Goal: Information Seeking & Learning: Learn about a topic

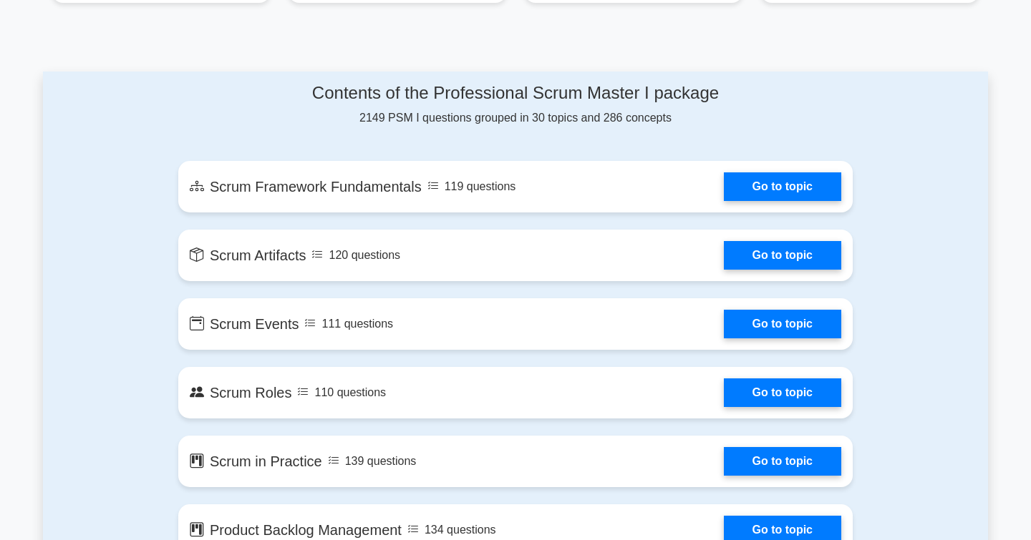
scroll to position [686, 0]
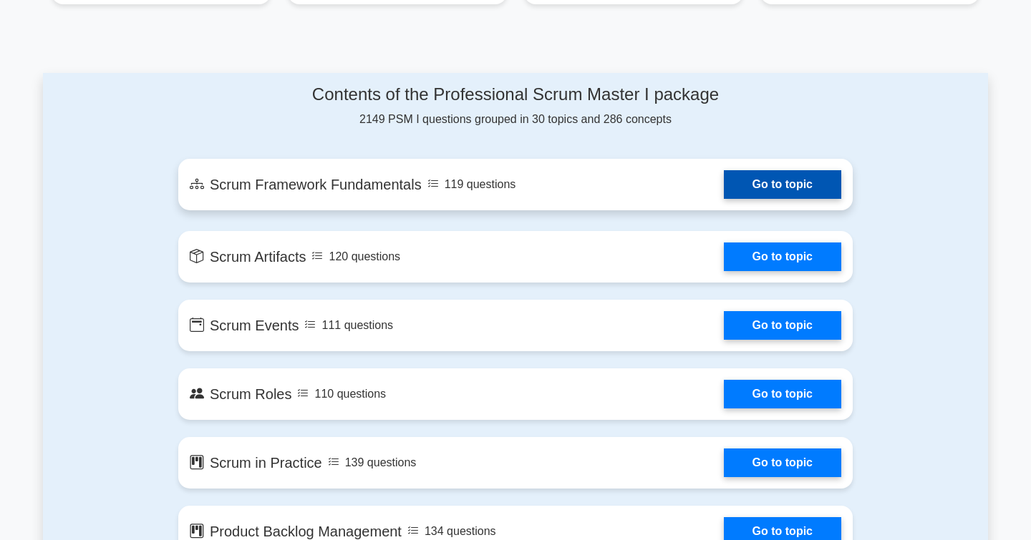
click at [758, 193] on link "Go to topic" at bounding box center [782, 184] width 117 height 29
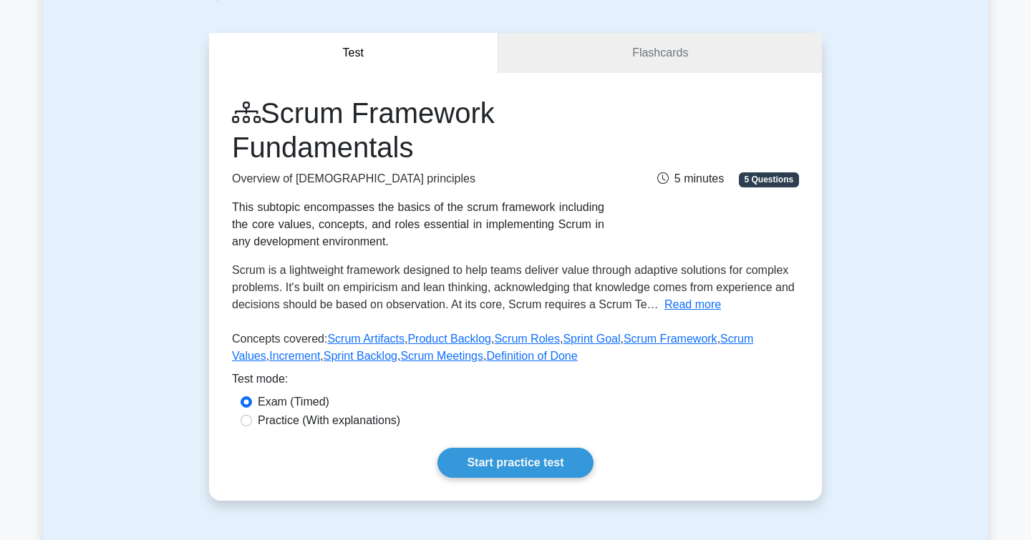
scroll to position [117, 0]
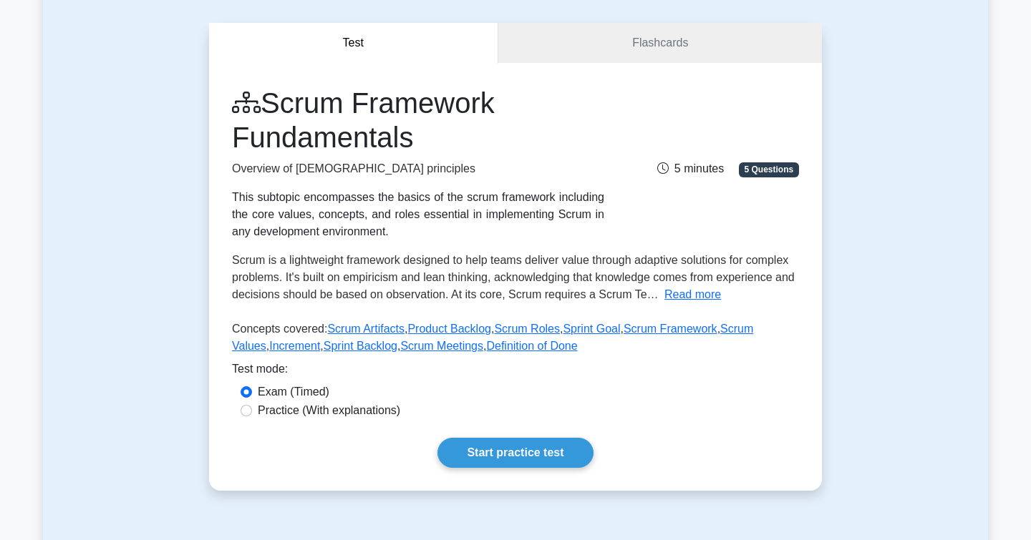
click at [246, 407] on input "Practice (With explanations)" at bounding box center [246, 410] width 11 height 11
radio input "true"
click at [455, 447] on link "Start practice test" at bounding box center [514, 453] width 155 height 30
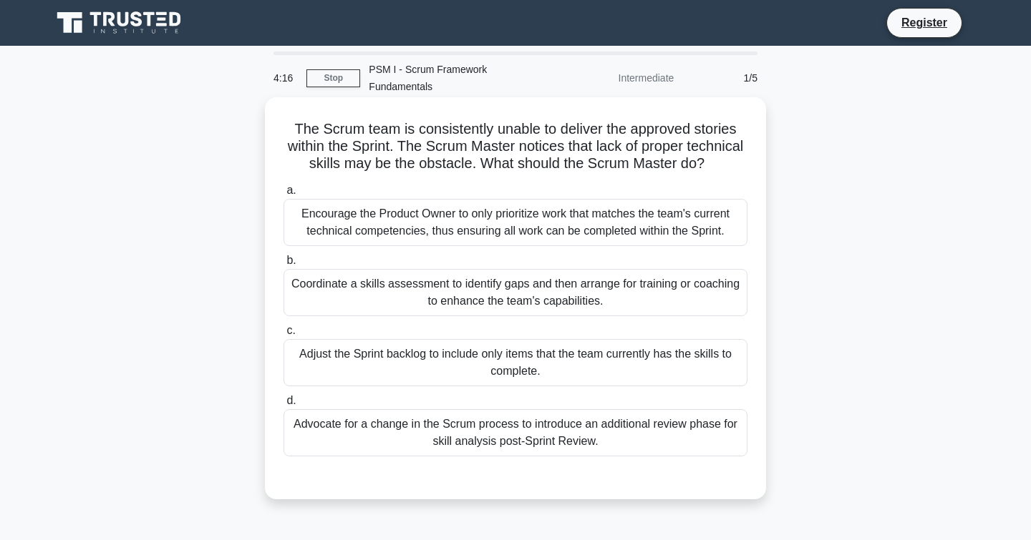
click at [334, 293] on div "Coordinate a skills assessment to identify gaps and then arrange for training o…" at bounding box center [515, 292] width 464 height 47
click at [283, 266] on input "b. Coordinate a skills assessment to identify gaps and then arrange for trainin…" at bounding box center [283, 260] width 0 height 9
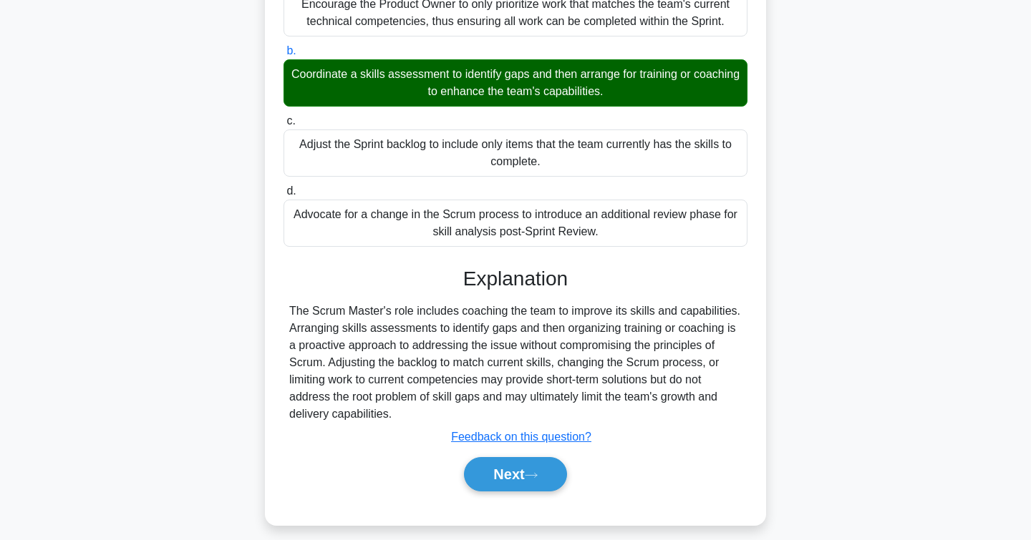
scroll to position [232, 0]
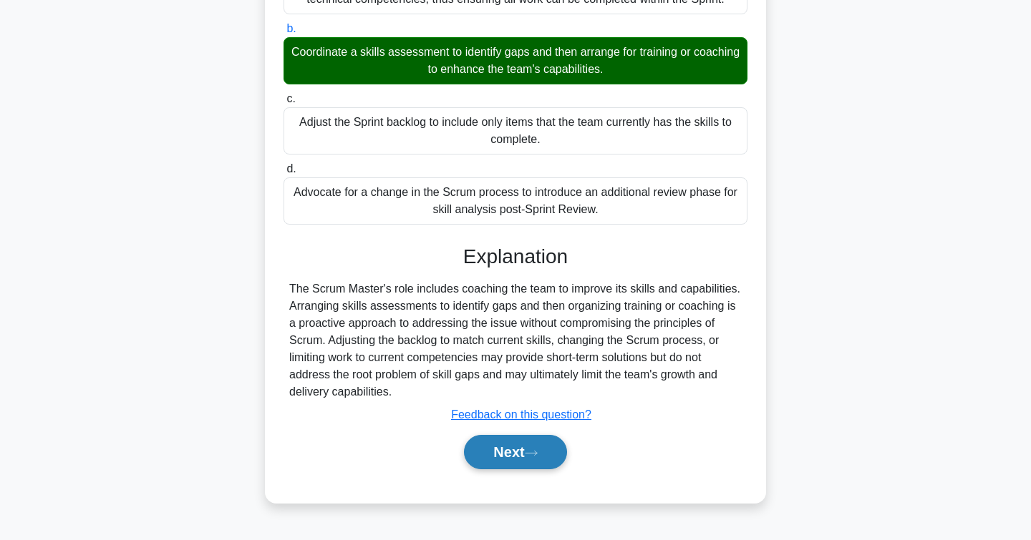
click at [495, 445] on button "Next" at bounding box center [515, 452] width 102 height 34
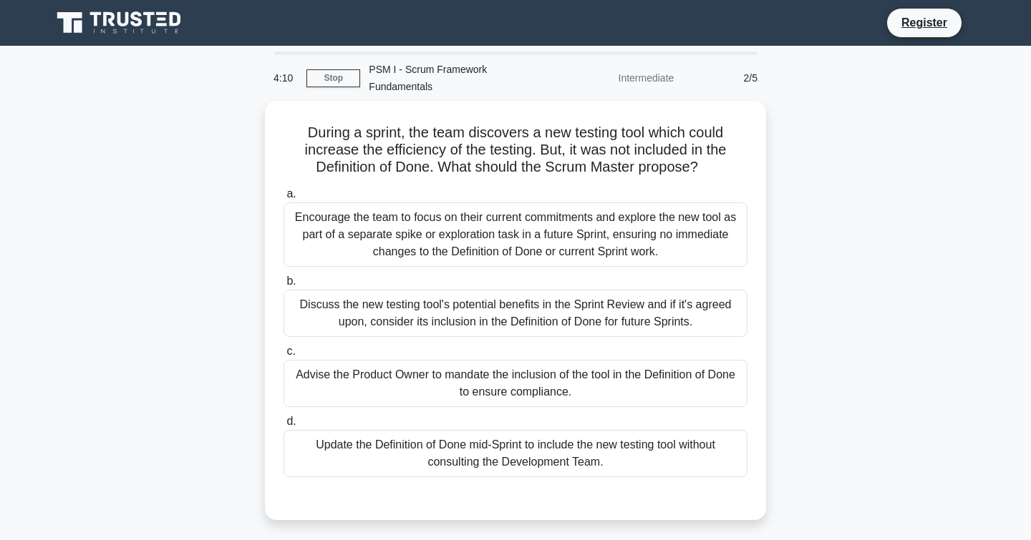
scroll to position [0, 0]
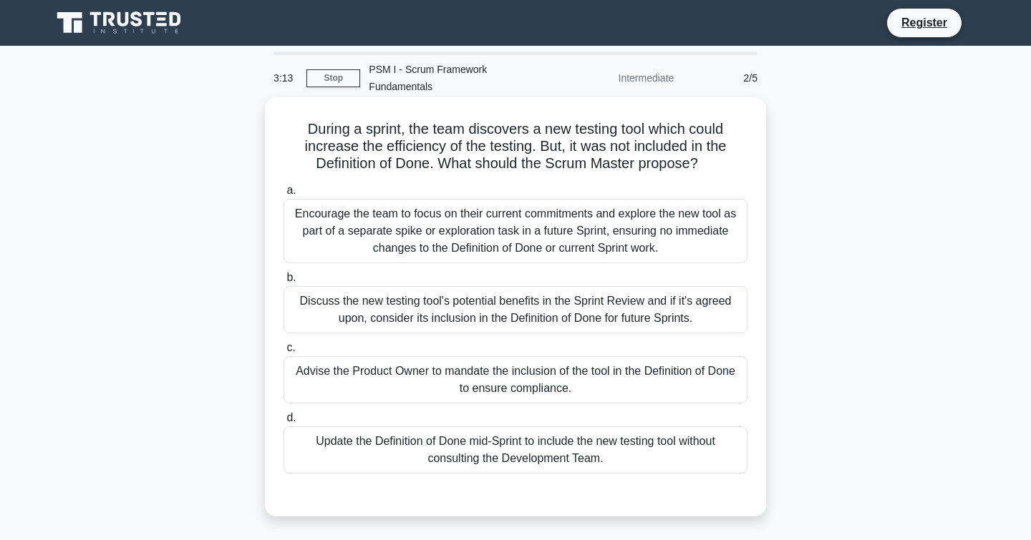
click at [375, 231] on div "Encourage the team to focus on their current commitments and explore the new to…" at bounding box center [515, 231] width 464 height 64
click at [283, 195] on input "a. Encourage the team to focus on their current commitments and explore the new…" at bounding box center [283, 190] width 0 height 9
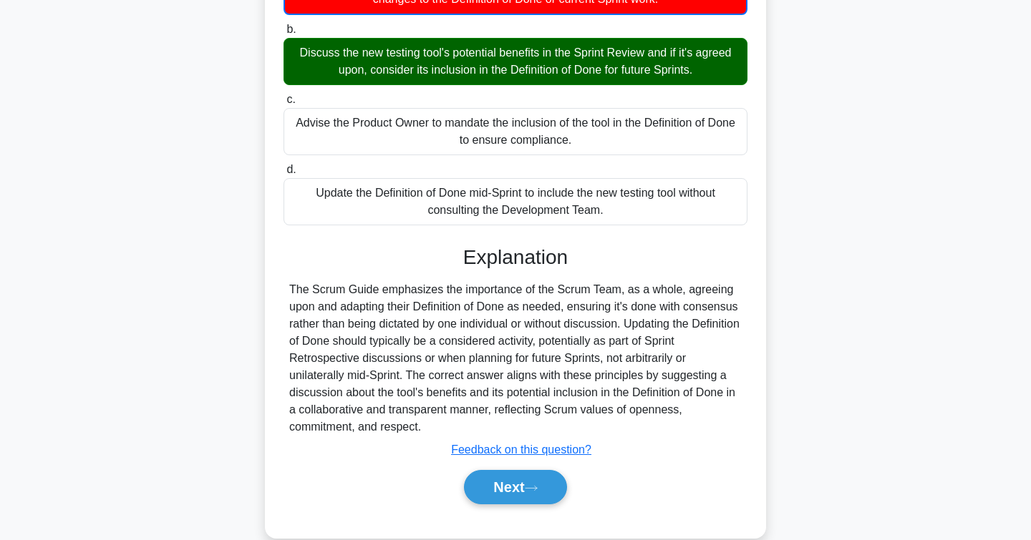
scroll to position [260, 0]
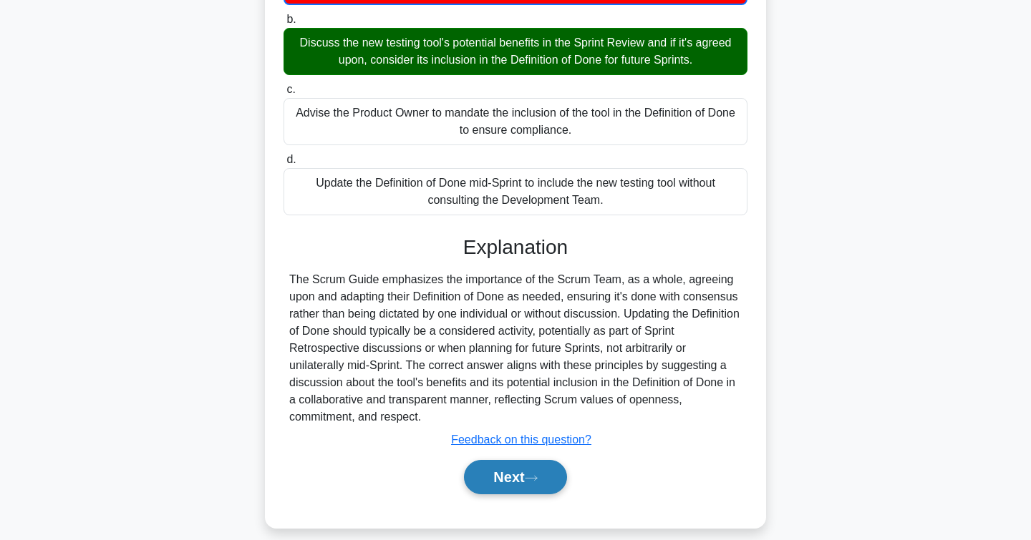
click at [507, 470] on button "Next" at bounding box center [515, 477] width 102 height 34
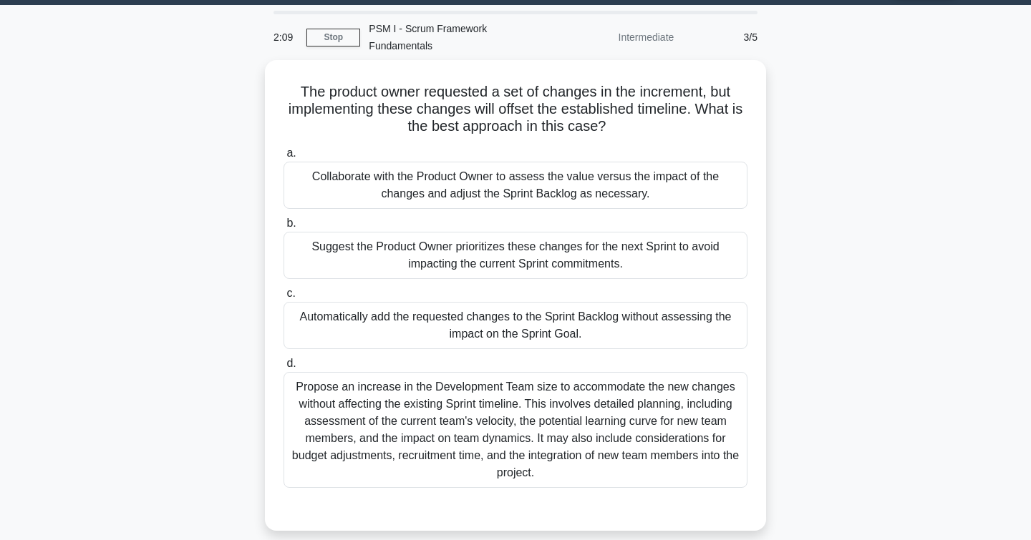
scroll to position [42, 0]
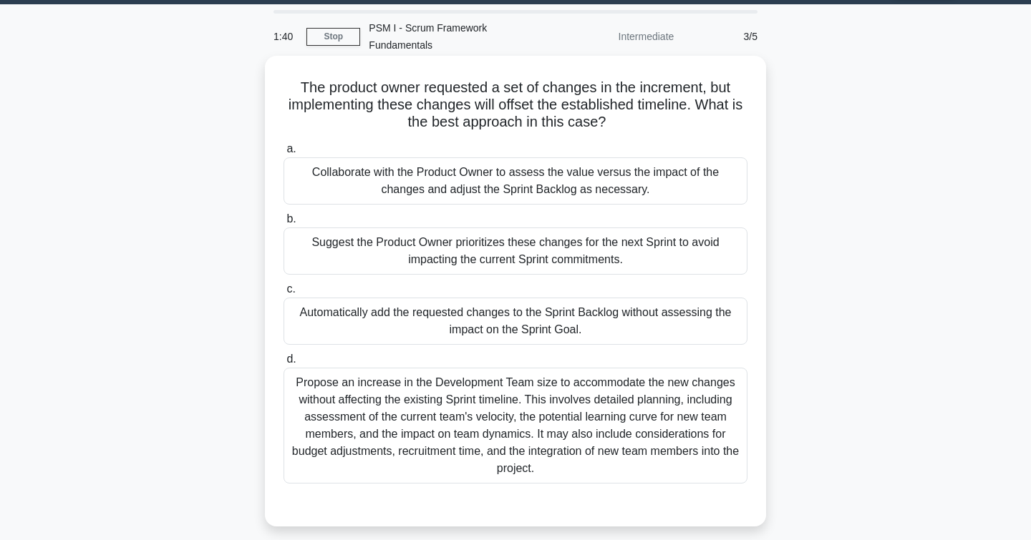
click at [309, 250] on div "Suggest the Product Owner prioritizes these changes for the next Sprint to avoi…" at bounding box center [515, 251] width 464 height 47
click at [283, 224] on input "b. Suggest the Product Owner prioritizes these changes for the next Sprint to a…" at bounding box center [283, 219] width 0 height 9
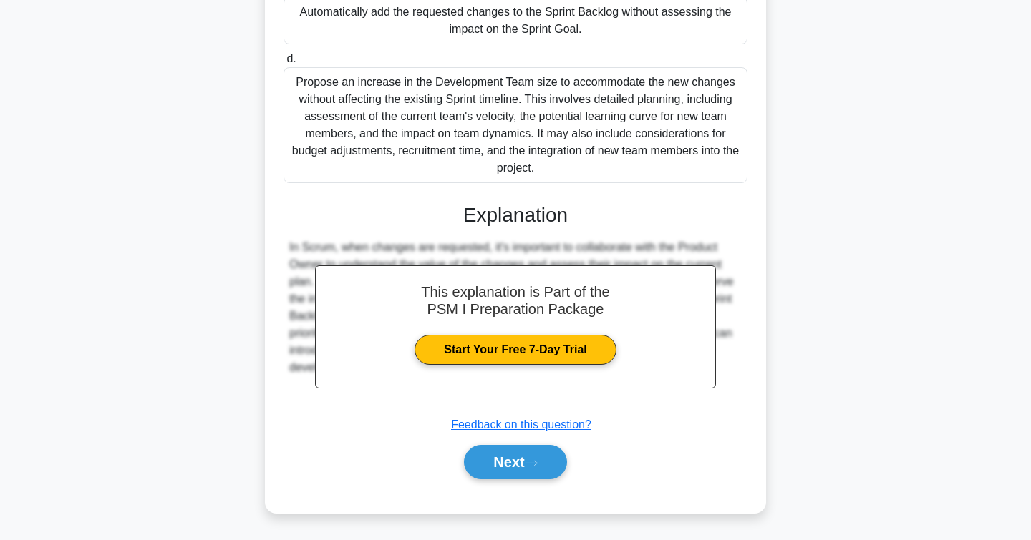
scroll to position [344, 0]
click at [479, 456] on button "Next" at bounding box center [515, 462] width 102 height 34
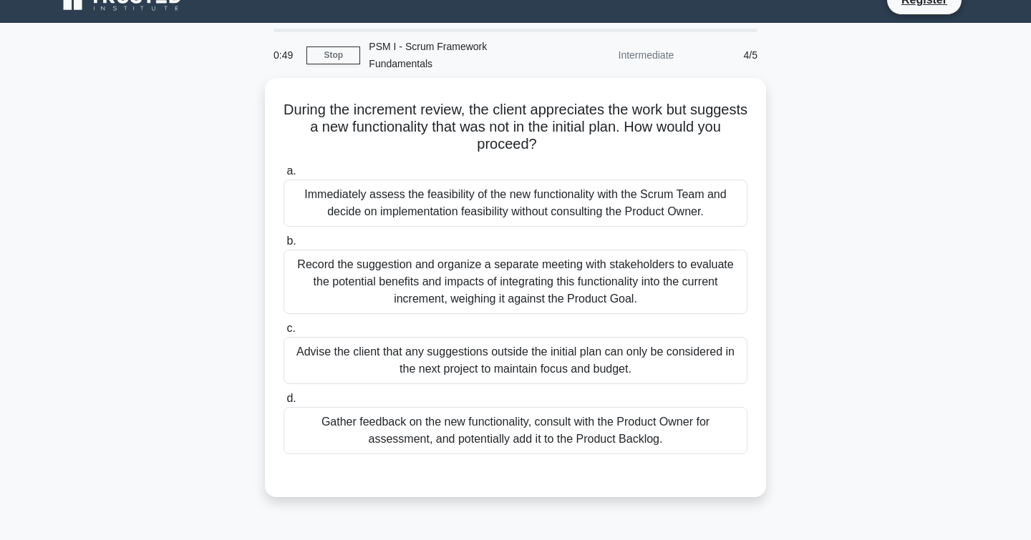
scroll to position [21, 0]
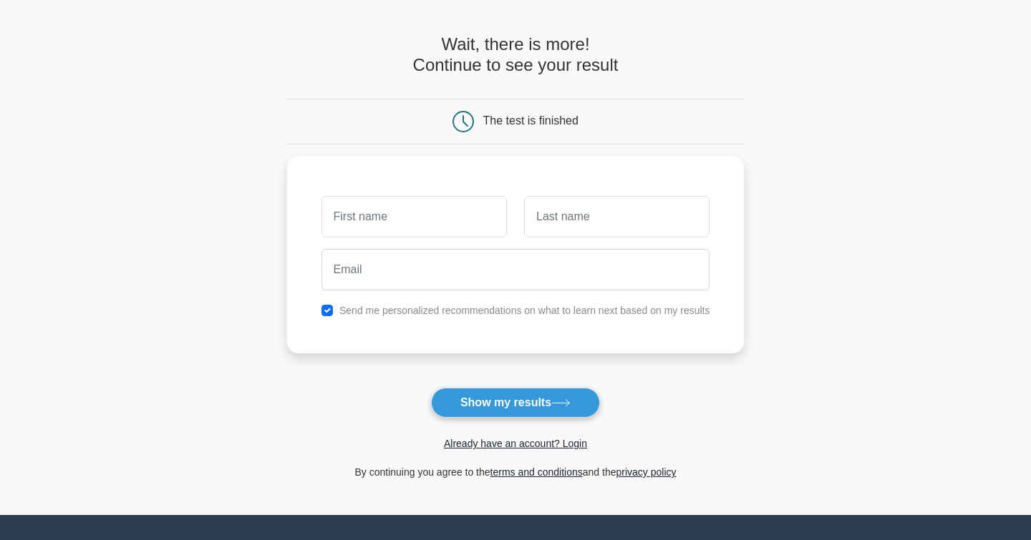
scroll to position [61, 0]
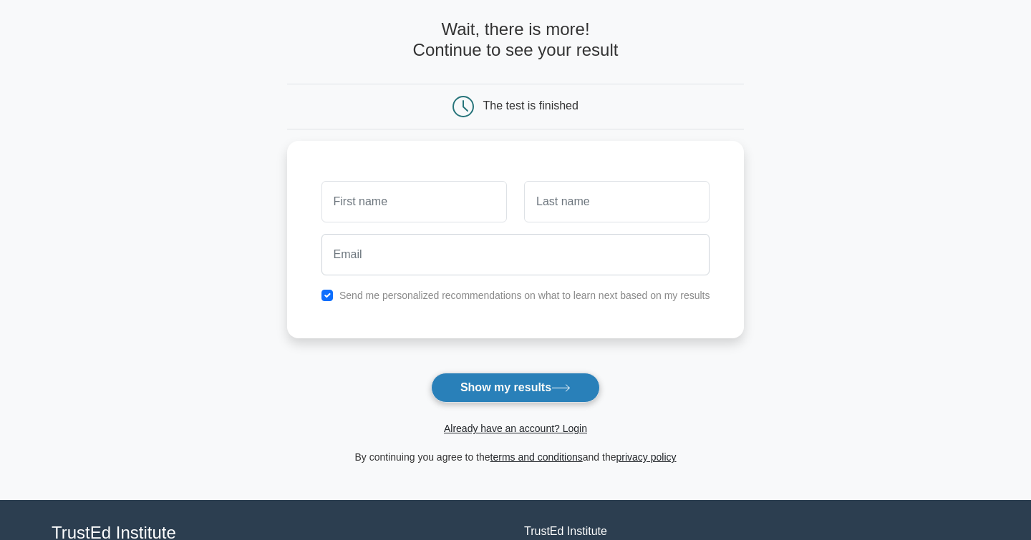
click at [501, 394] on button "Show my results" at bounding box center [515, 388] width 169 height 30
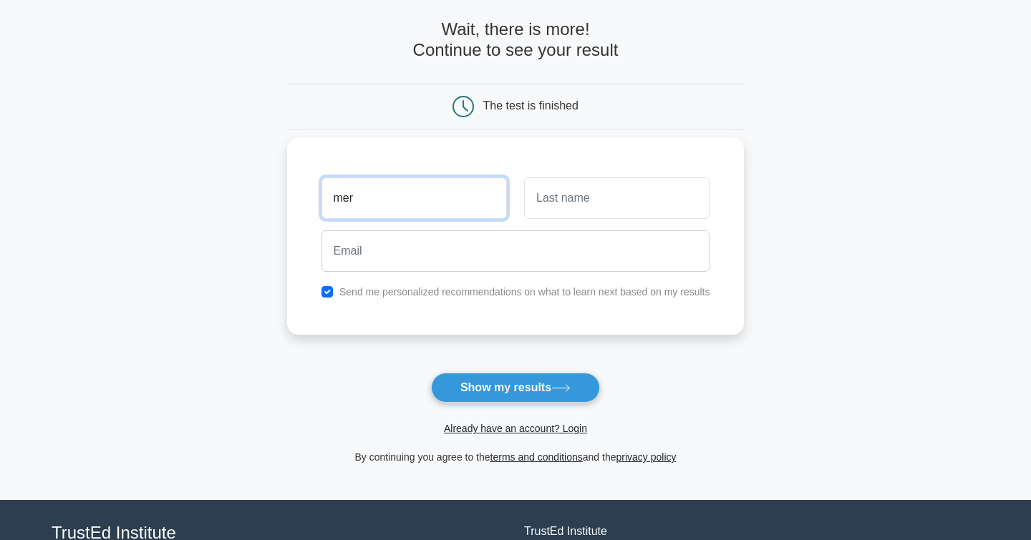
type input "Merve"
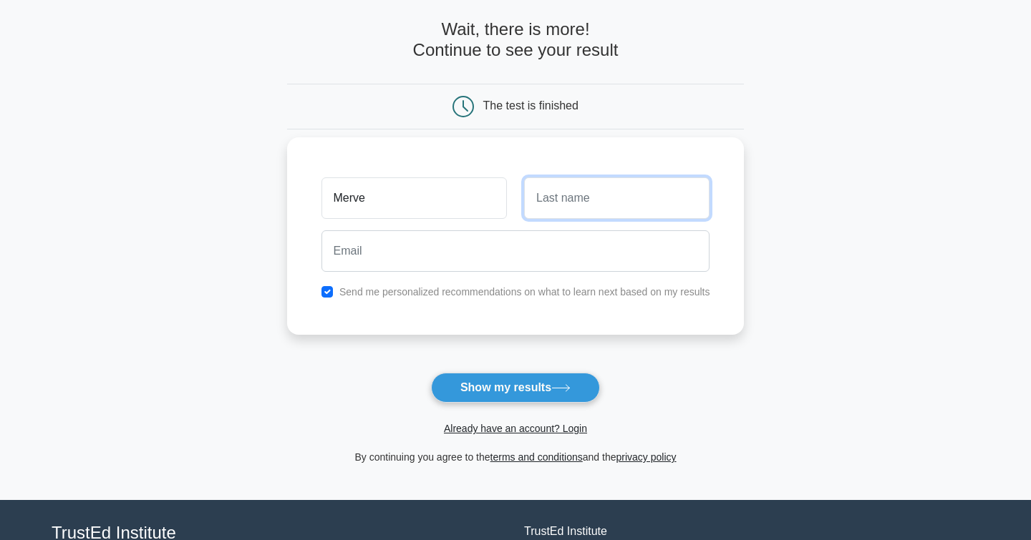
type input "Tömen"
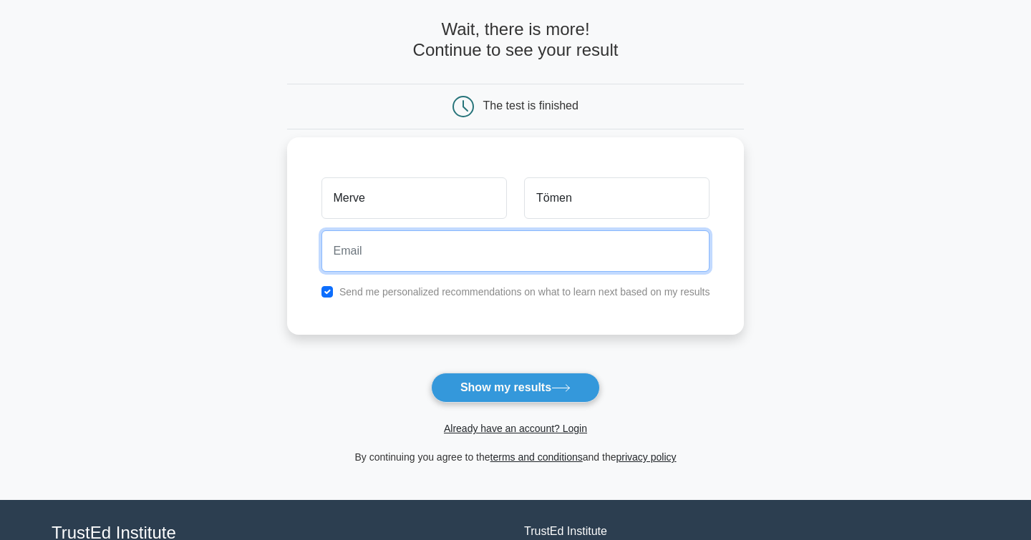
type input "mervetomen@hotmail.com"
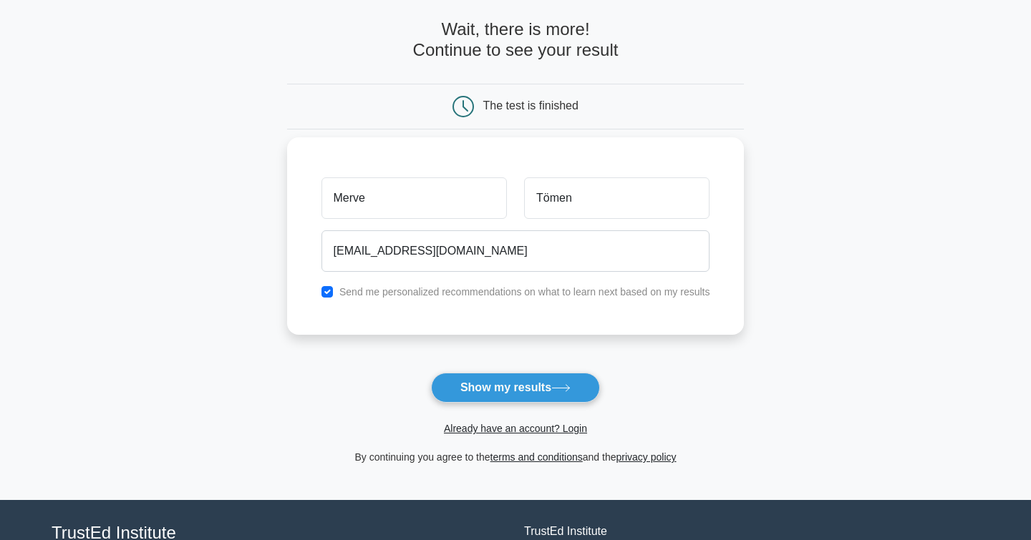
click at [331, 293] on input "checkbox" at bounding box center [326, 291] width 11 height 11
checkbox input "false"
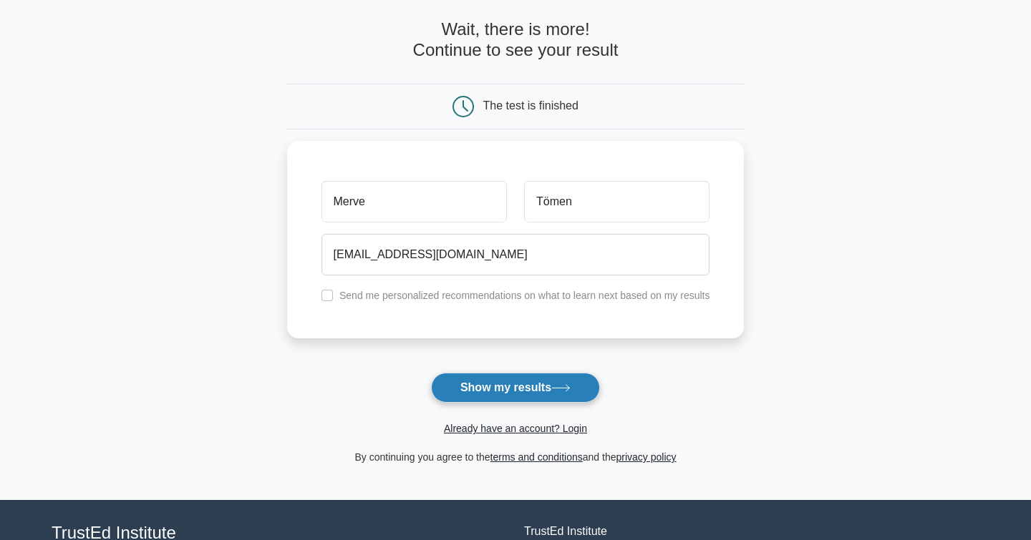
click at [495, 394] on button "Show my results" at bounding box center [515, 388] width 169 height 30
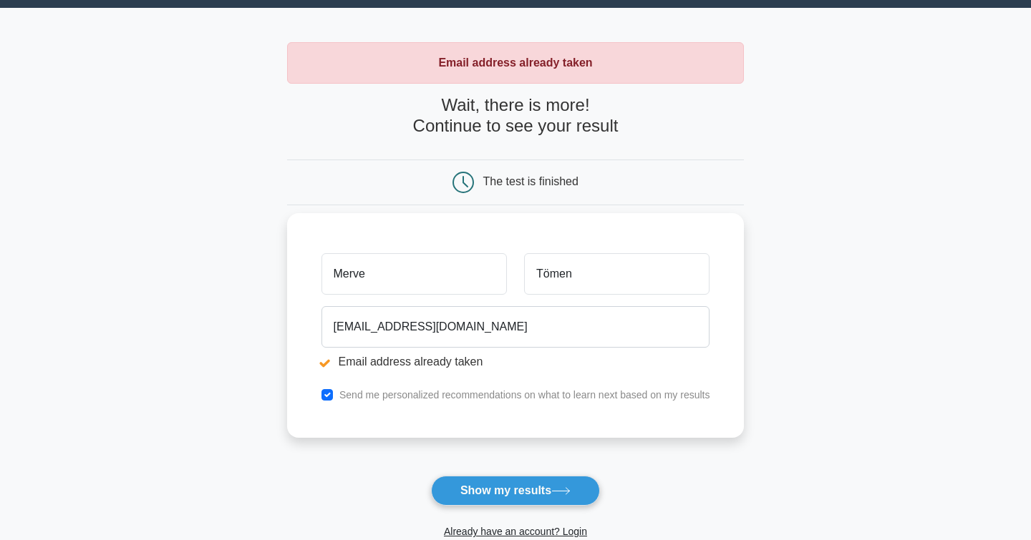
scroll to position [79, 0]
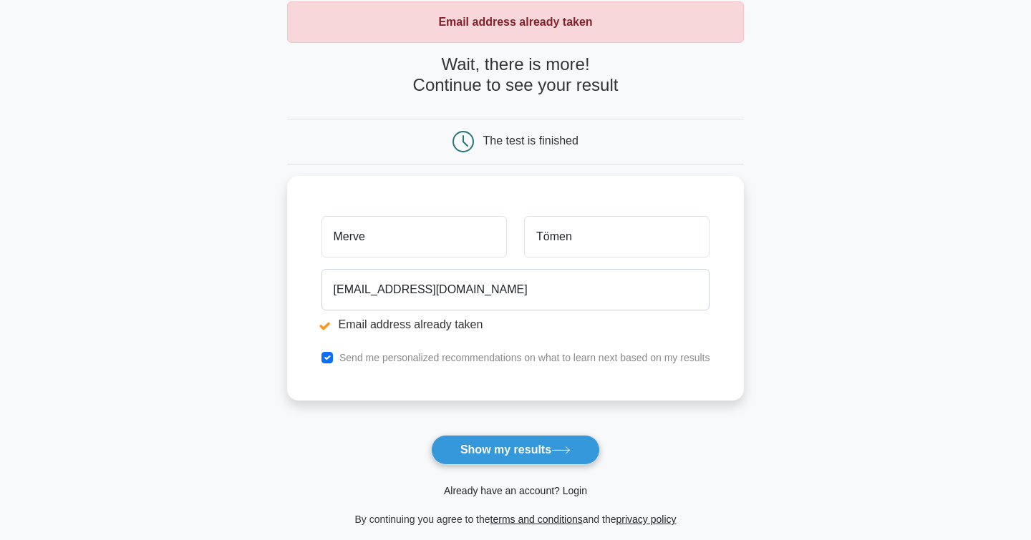
click at [477, 486] on link "Already have an account? Login" at bounding box center [515, 490] width 143 height 11
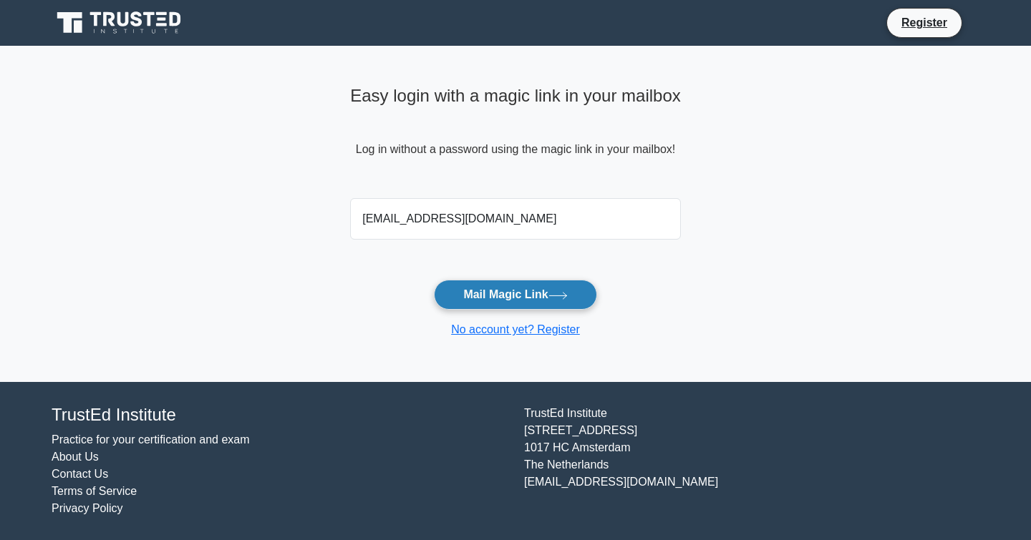
type input "[EMAIL_ADDRESS][DOMAIN_NAME]"
click at [486, 288] on button "Mail Magic Link" at bounding box center [515, 295] width 163 height 30
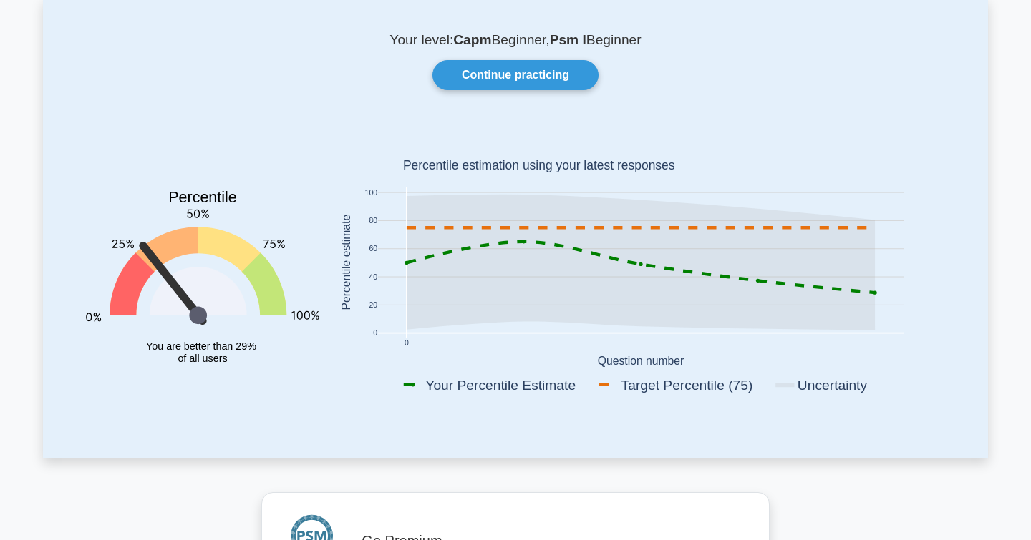
scroll to position [88, 0]
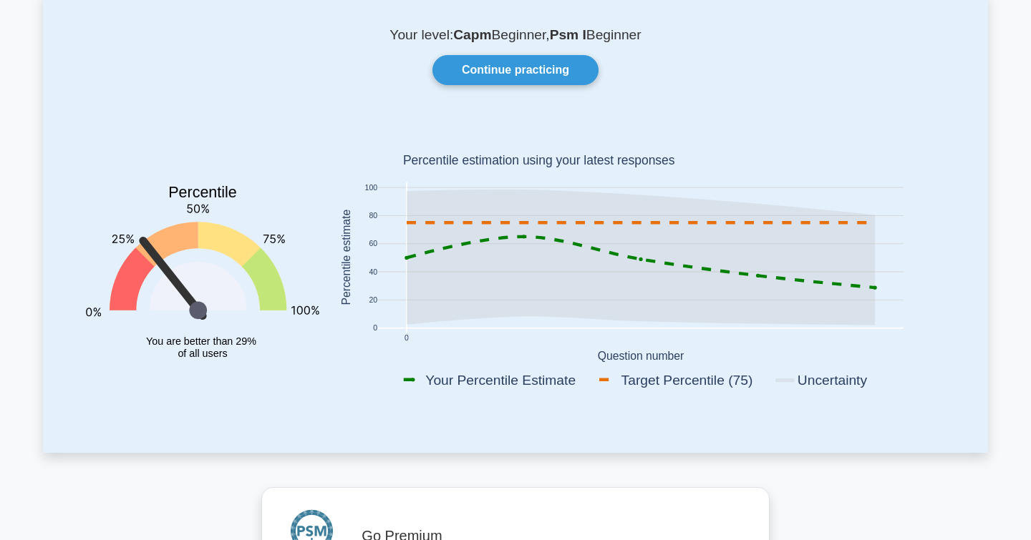
click at [495, 154] on text "Percentile estimation using your latest responses" at bounding box center [539, 161] width 272 height 14
click at [518, 75] on link "Continue practicing" at bounding box center [515, 70] width 166 height 30
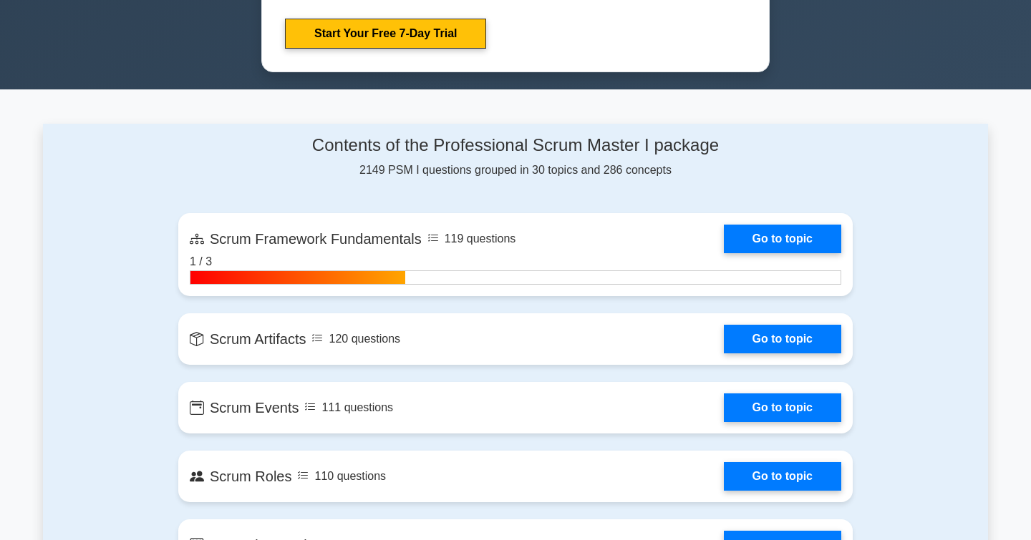
scroll to position [863, 0]
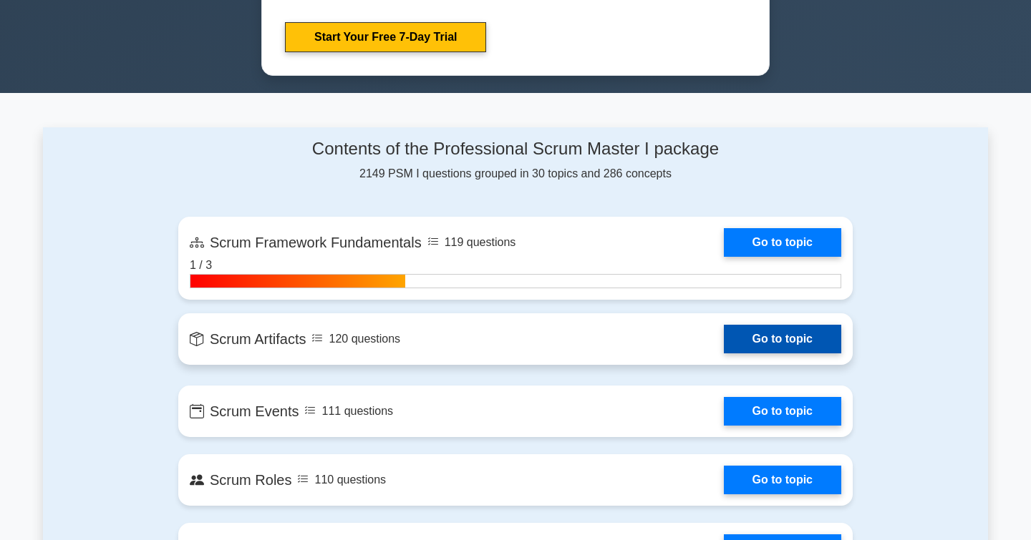
click at [745, 342] on link "Go to topic" at bounding box center [782, 339] width 117 height 29
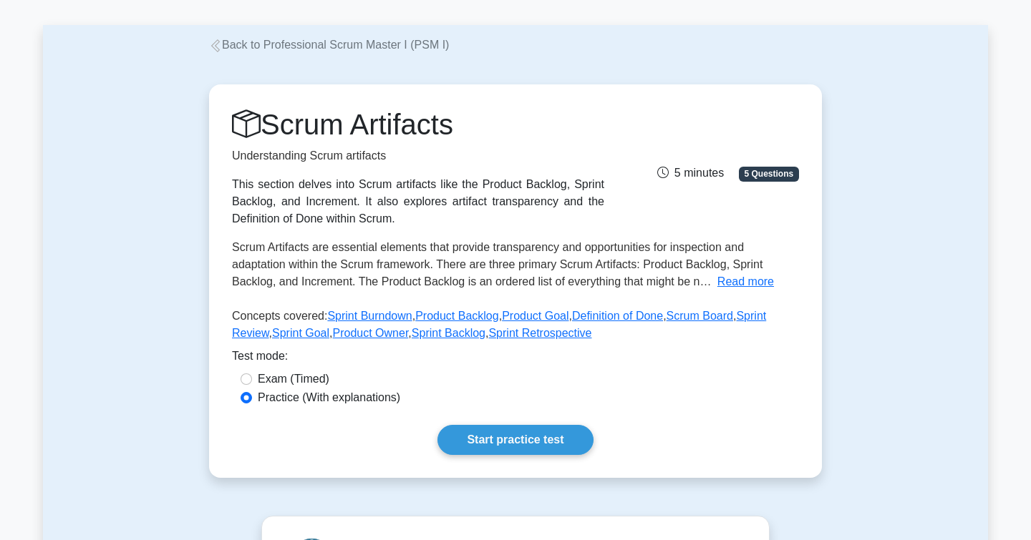
scroll to position [59, 0]
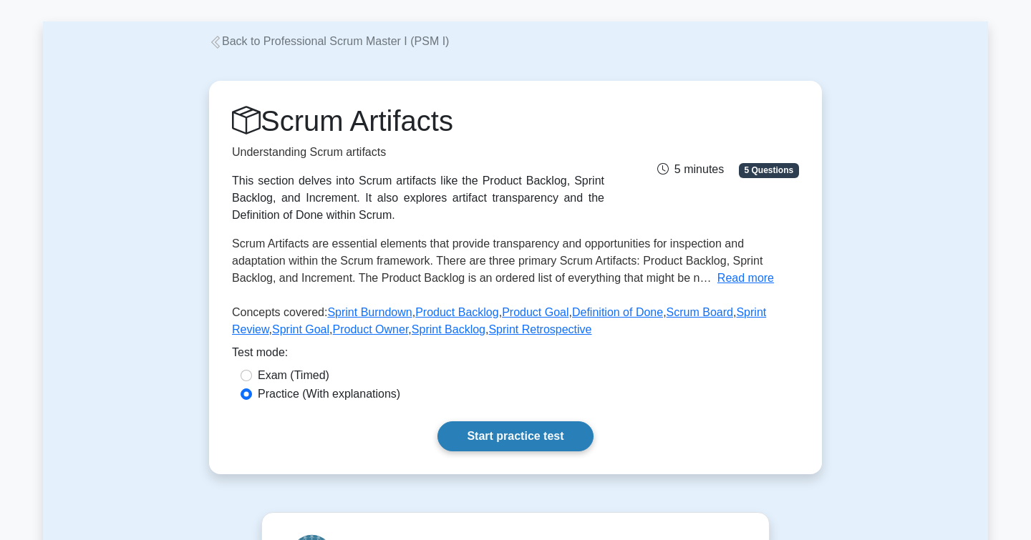
click at [508, 432] on link "Start practice test" at bounding box center [514, 437] width 155 height 30
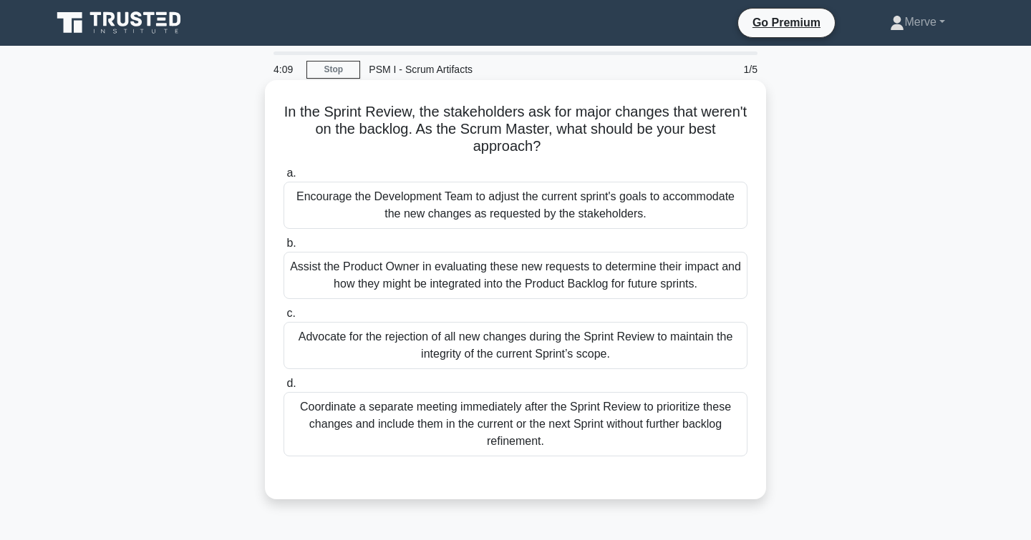
click at [311, 276] on div "Assist the Product Owner in evaluating these new requests to determine their im…" at bounding box center [515, 275] width 464 height 47
click at [283, 248] on input "b. Assist the Product Owner in evaluating these new requests to determine their…" at bounding box center [283, 243] width 0 height 9
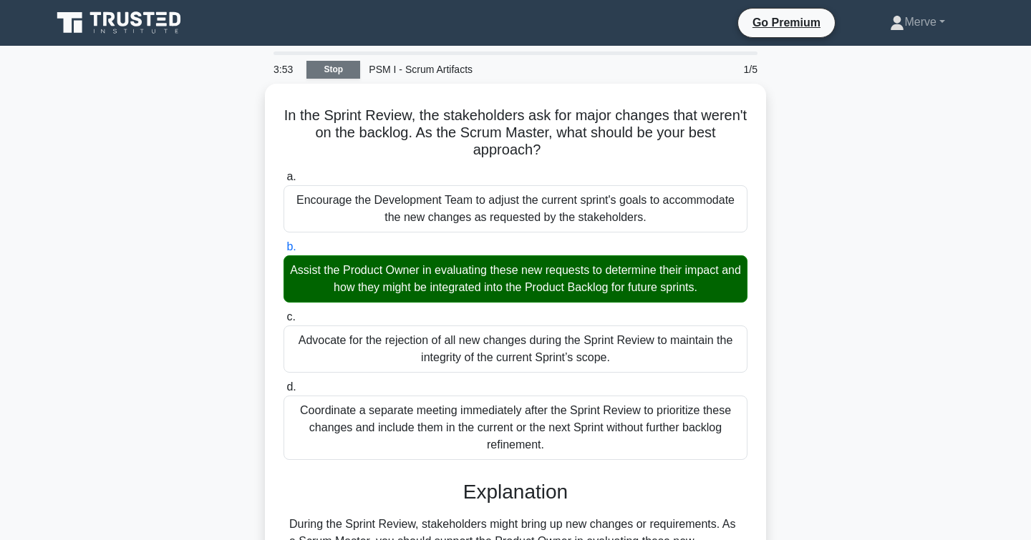
click at [336, 73] on link "Stop" at bounding box center [333, 70] width 54 height 18
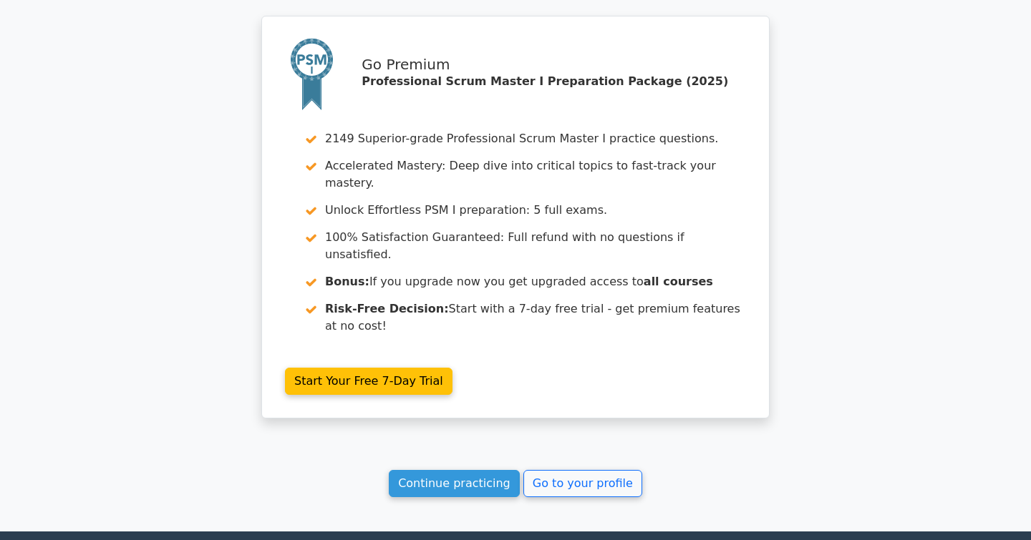
scroll to position [1217, 0]
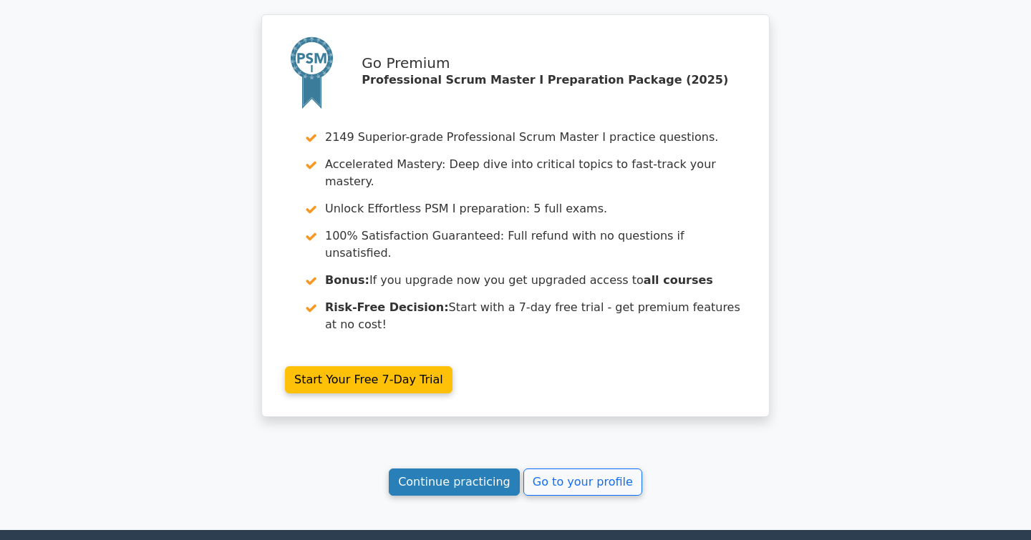
click at [430, 469] on link "Continue practicing" at bounding box center [454, 482] width 131 height 27
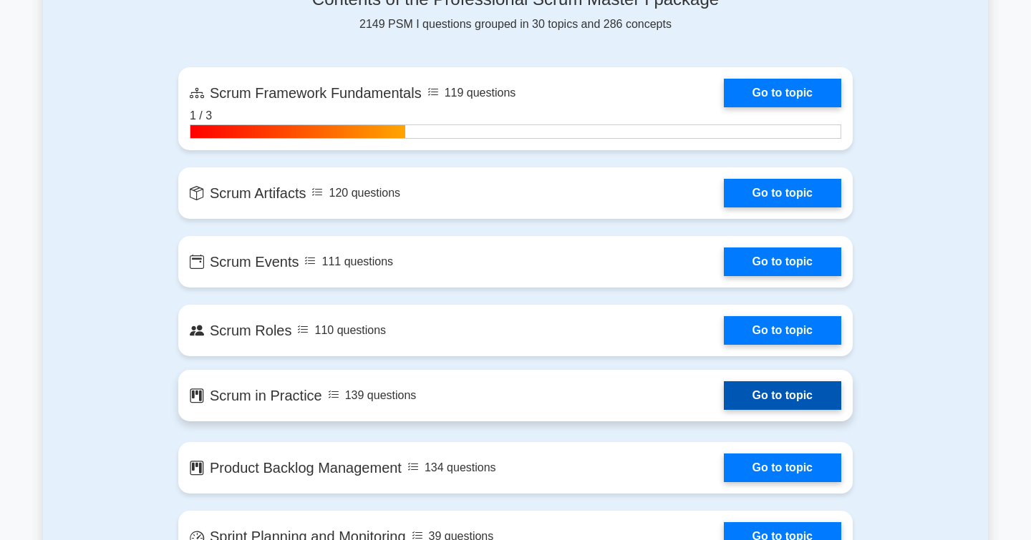
scroll to position [1005, 0]
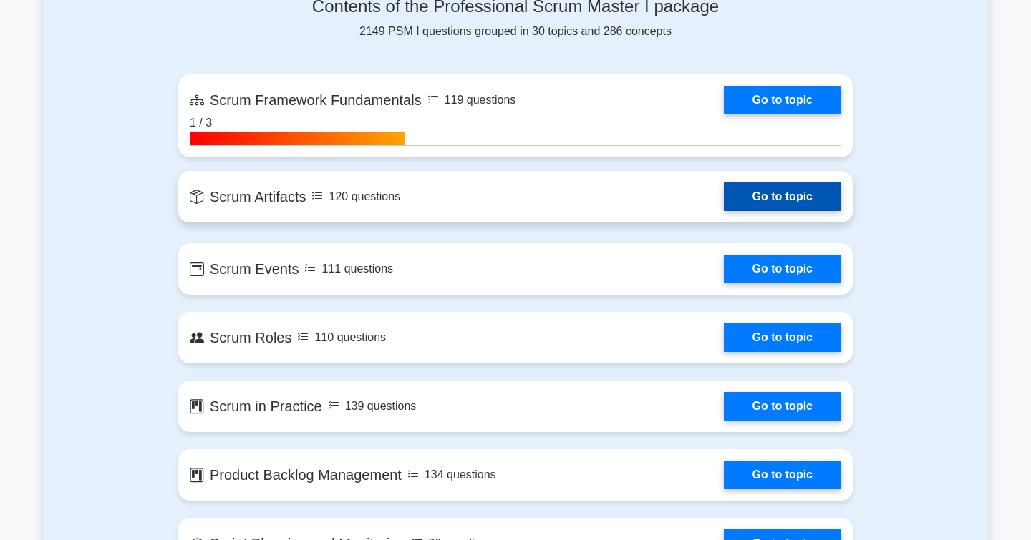
click at [762, 208] on link "Go to topic" at bounding box center [782, 197] width 117 height 29
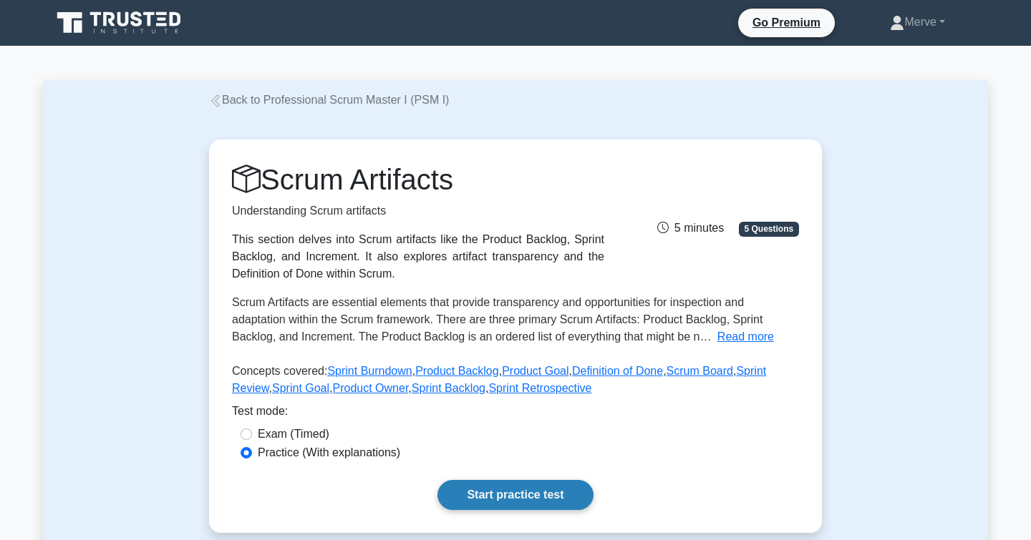
click at [528, 490] on link "Start practice test" at bounding box center [514, 495] width 155 height 30
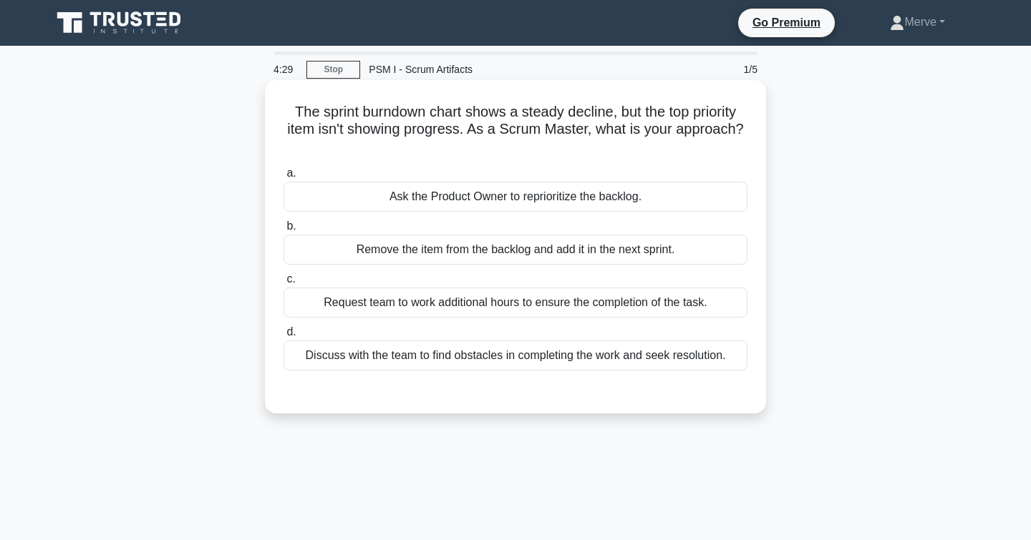
click at [430, 364] on div "Discuss with the team to find obstacles in completing the work and seek resolut…" at bounding box center [515, 356] width 464 height 30
click at [283, 337] on input "d. Discuss with the team to find obstacles in completing the work and seek reso…" at bounding box center [283, 332] width 0 height 9
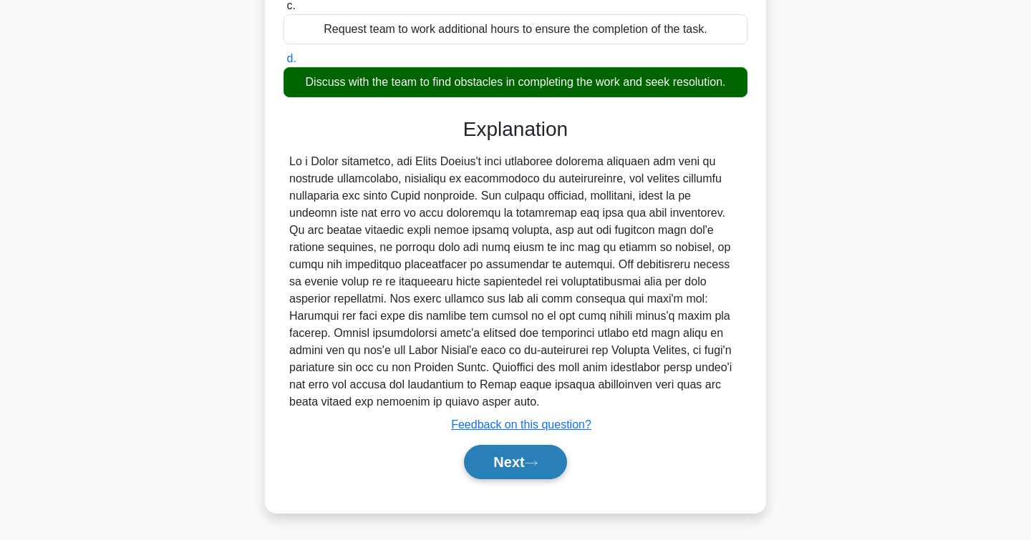
click at [500, 464] on button "Next" at bounding box center [515, 462] width 102 height 34
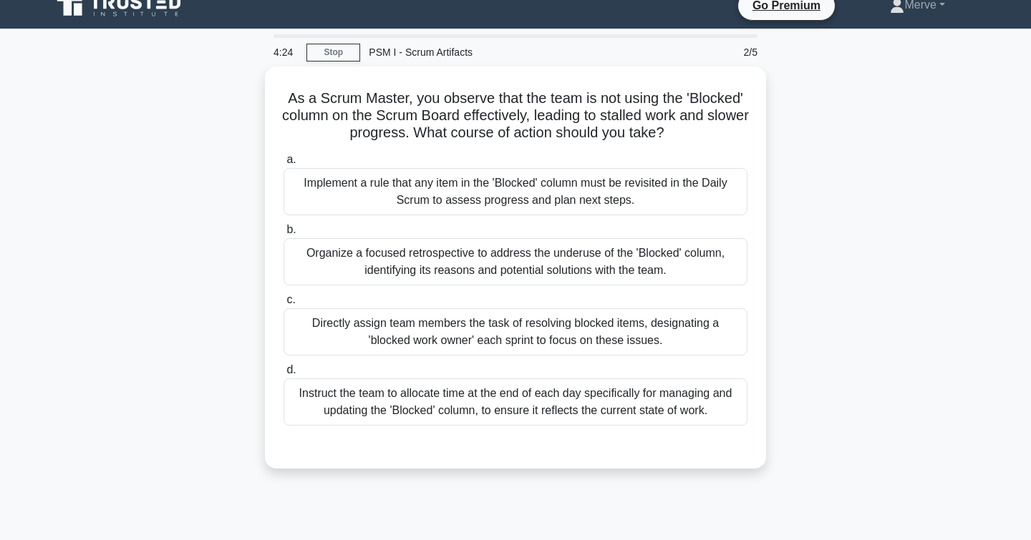
scroll to position [11, 0]
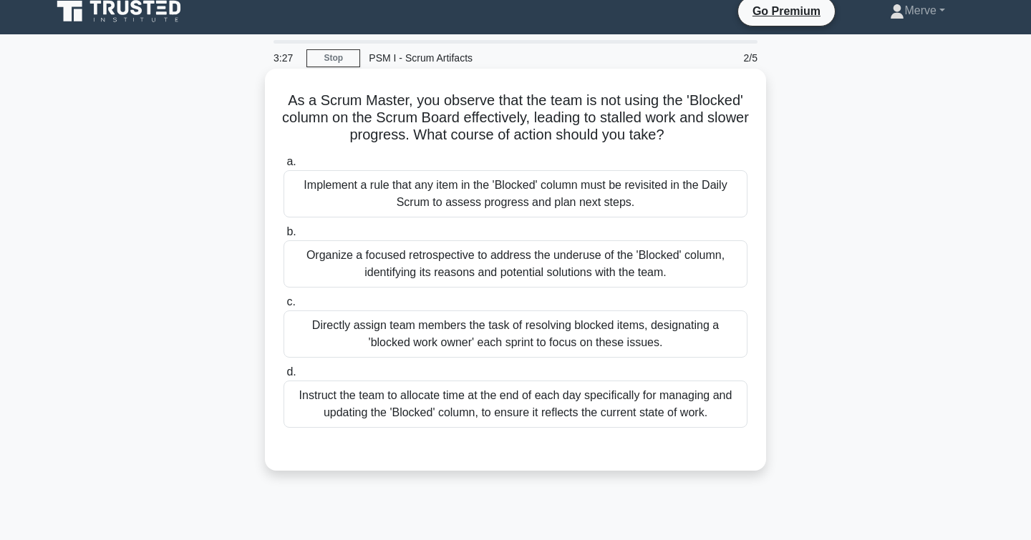
click at [319, 270] on div "Organize a focused retrospective to address the underuse of the 'Blocked' colum…" at bounding box center [515, 264] width 464 height 47
click at [283, 237] on input "b. Organize a focused retrospective to address the underuse of the 'Blocked' co…" at bounding box center [283, 232] width 0 height 9
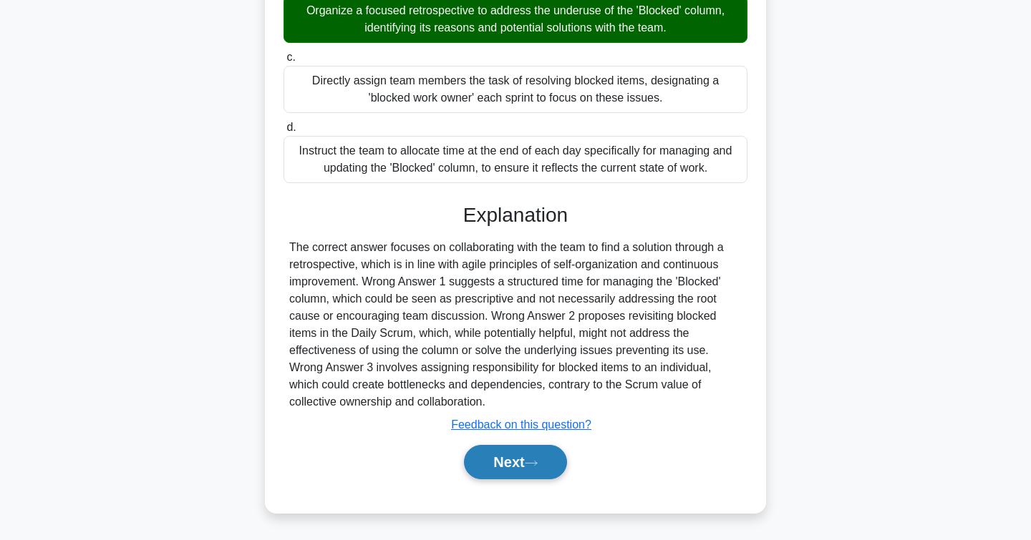
click at [503, 468] on button "Next" at bounding box center [515, 462] width 102 height 34
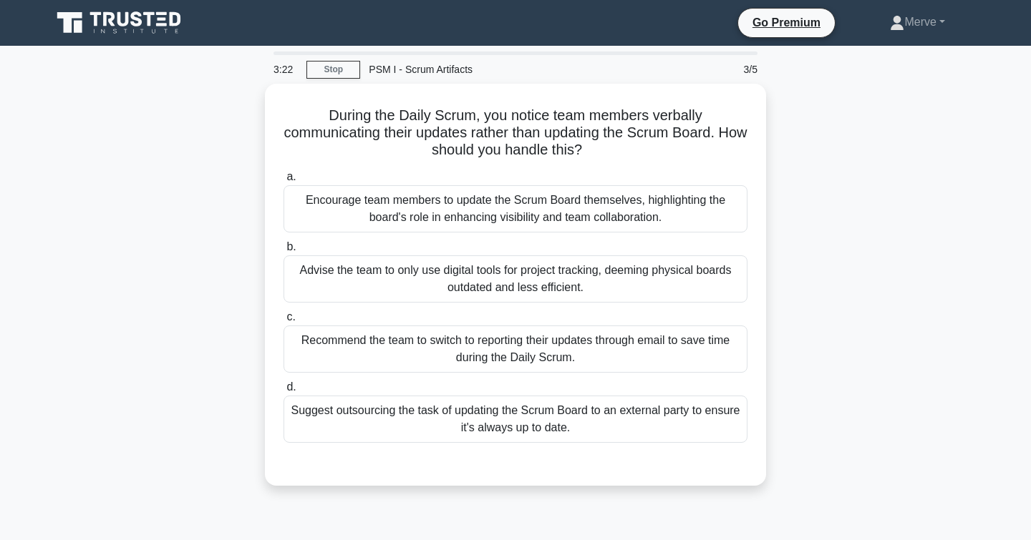
scroll to position [0, 0]
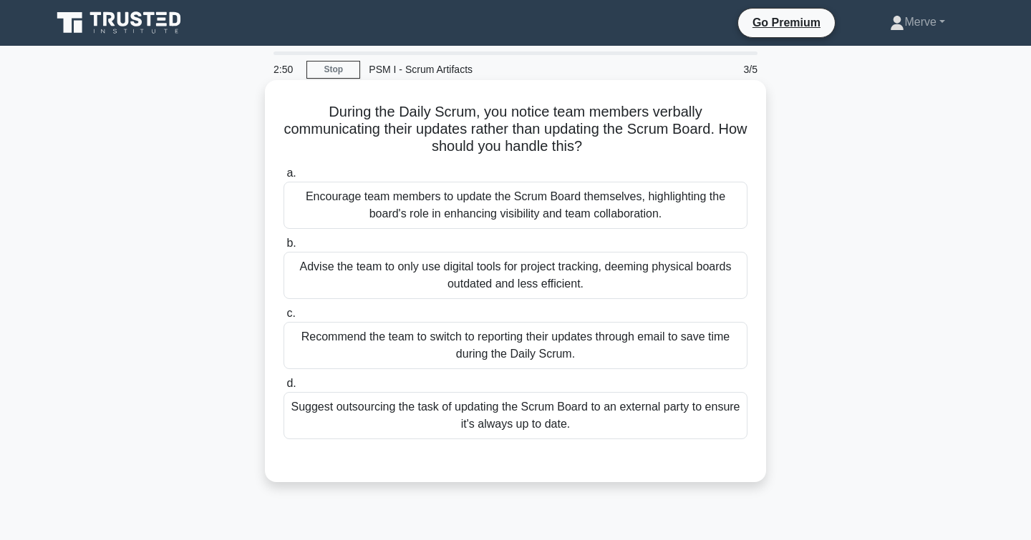
click at [327, 200] on div "Encourage team members to update the Scrum Board themselves, highlighting the b…" at bounding box center [515, 205] width 464 height 47
click at [283, 178] on input "a. Encourage team members to update the Scrum Board themselves, highlighting th…" at bounding box center [283, 173] width 0 height 9
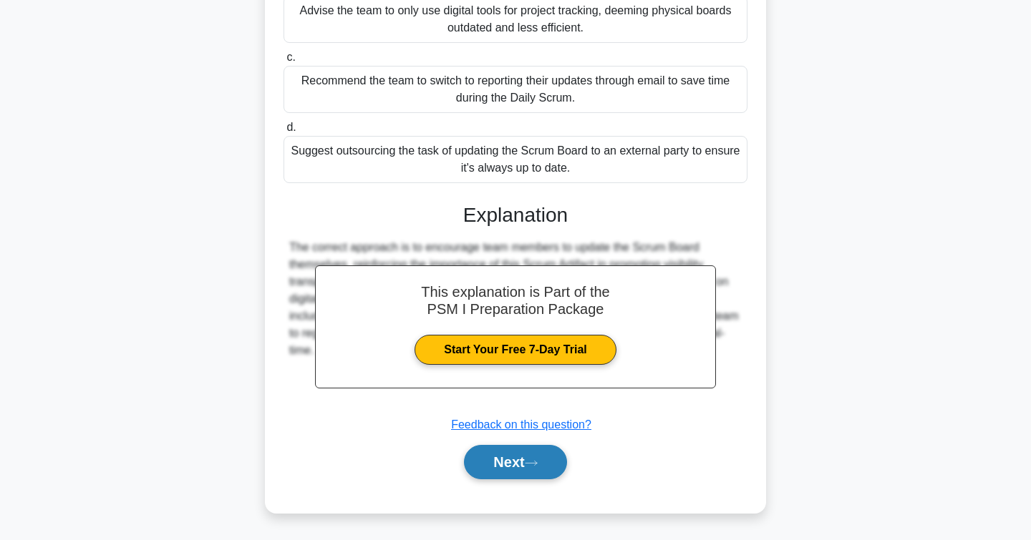
click at [480, 455] on button "Next" at bounding box center [515, 462] width 102 height 34
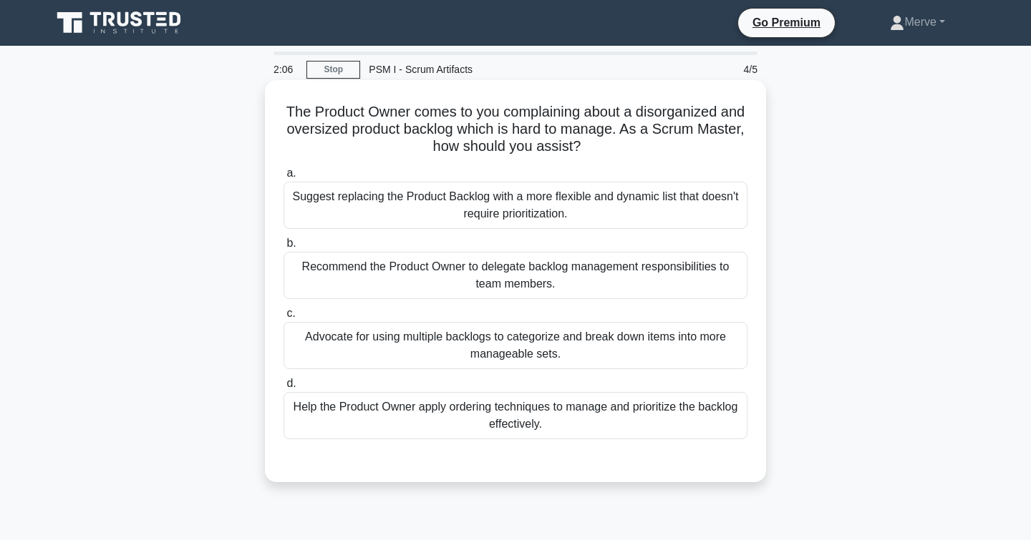
click at [323, 404] on div "Help the Product Owner apply ordering techniques to manage and prioritize the b…" at bounding box center [515, 415] width 464 height 47
click at [283, 389] on input "d. Help the Product Owner apply ordering techniques to manage and prioritize th…" at bounding box center [283, 383] width 0 height 9
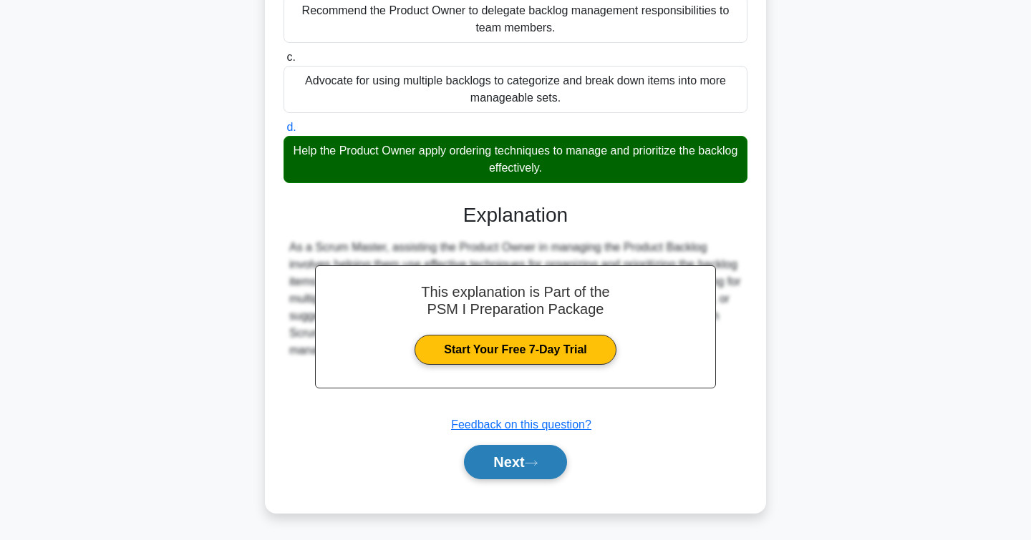
click at [468, 460] on button "Next" at bounding box center [515, 462] width 102 height 34
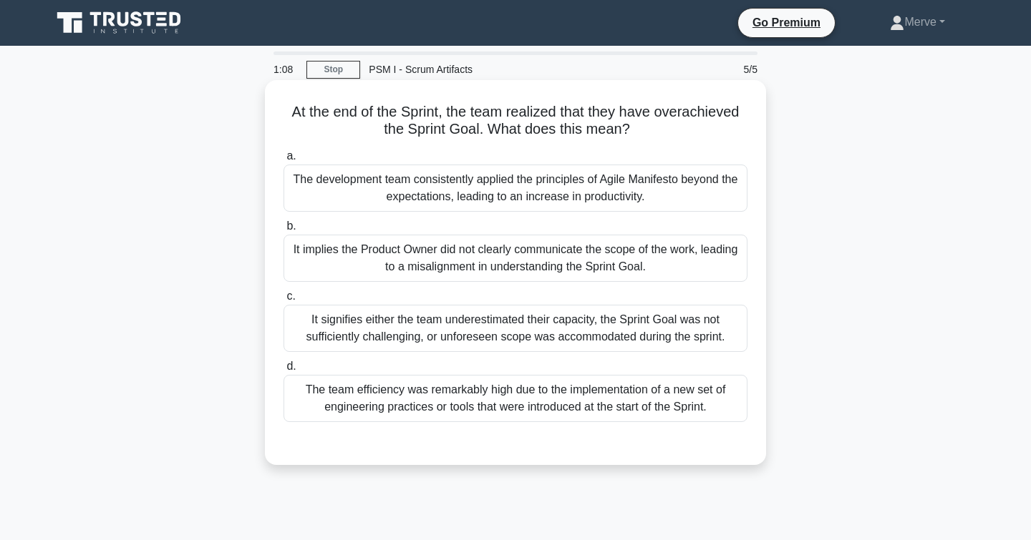
click at [335, 324] on div "It signifies either the team underestimated their capacity, the Sprint Goal was…" at bounding box center [515, 328] width 464 height 47
click at [283, 301] on input "c. It signifies either the team underestimated their capacity, the Sprint Goal …" at bounding box center [283, 296] width 0 height 9
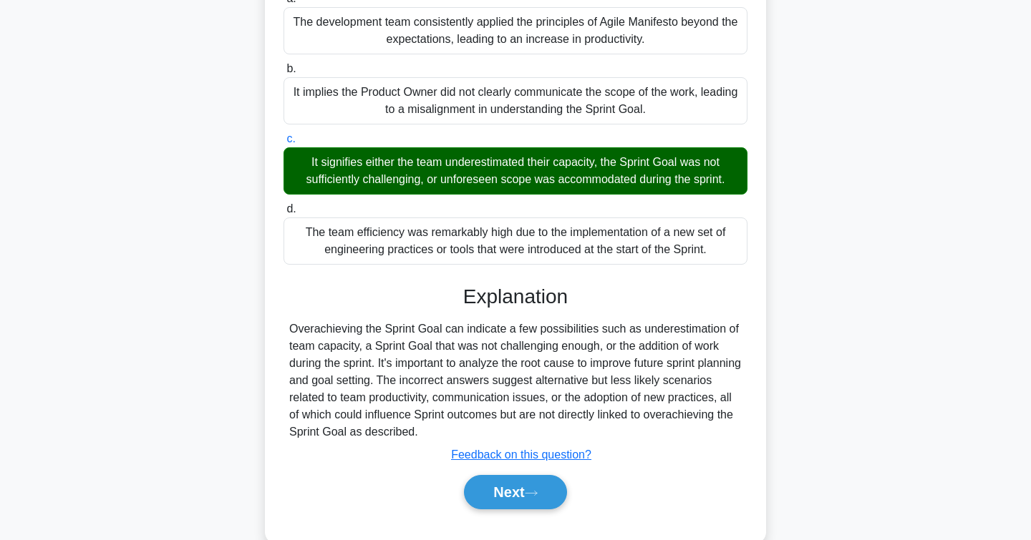
scroll to position [160, 0]
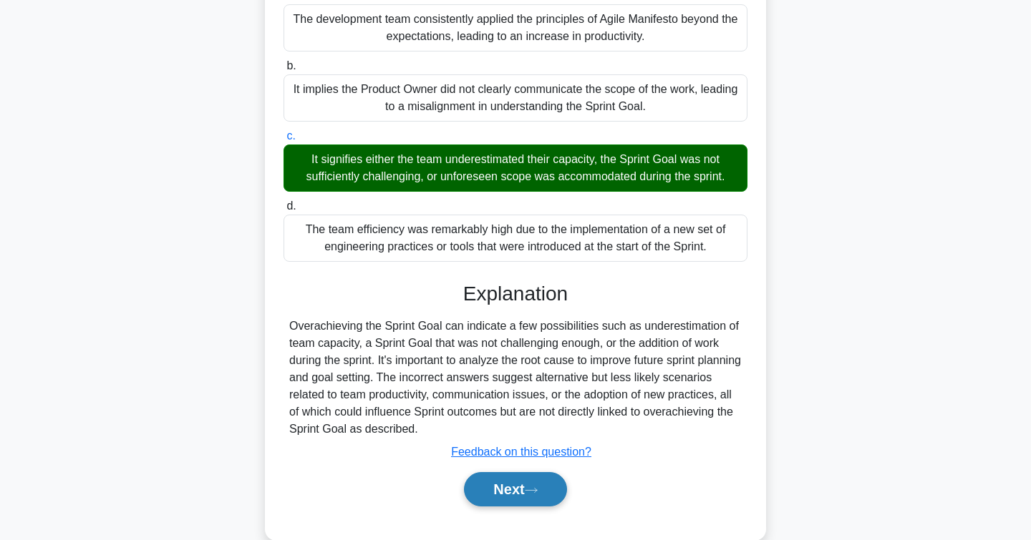
click at [492, 480] on button "Next" at bounding box center [515, 489] width 102 height 34
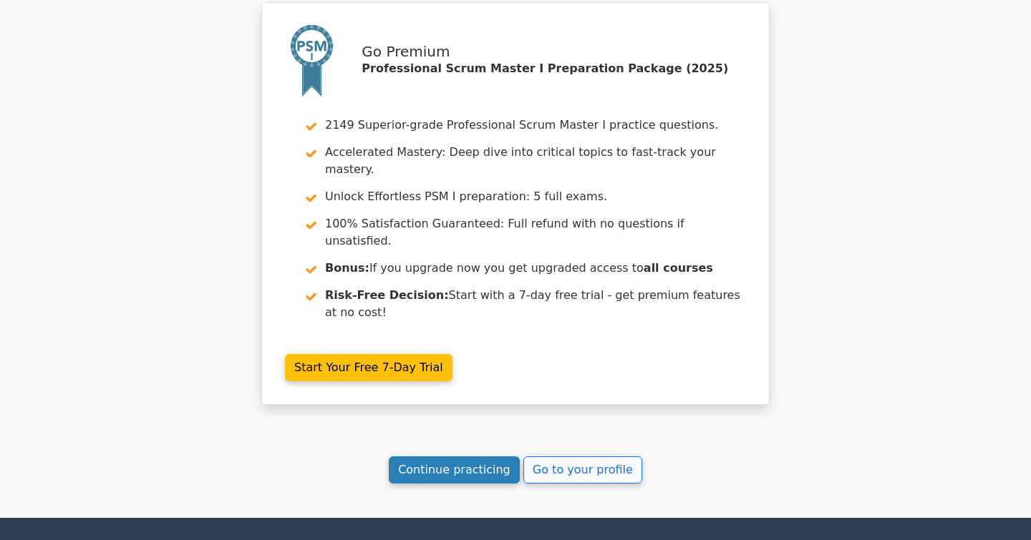
scroll to position [2137, 0]
click at [469, 457] on link "Continue practicing" at bounding box center [454, 470] width 131 height 27
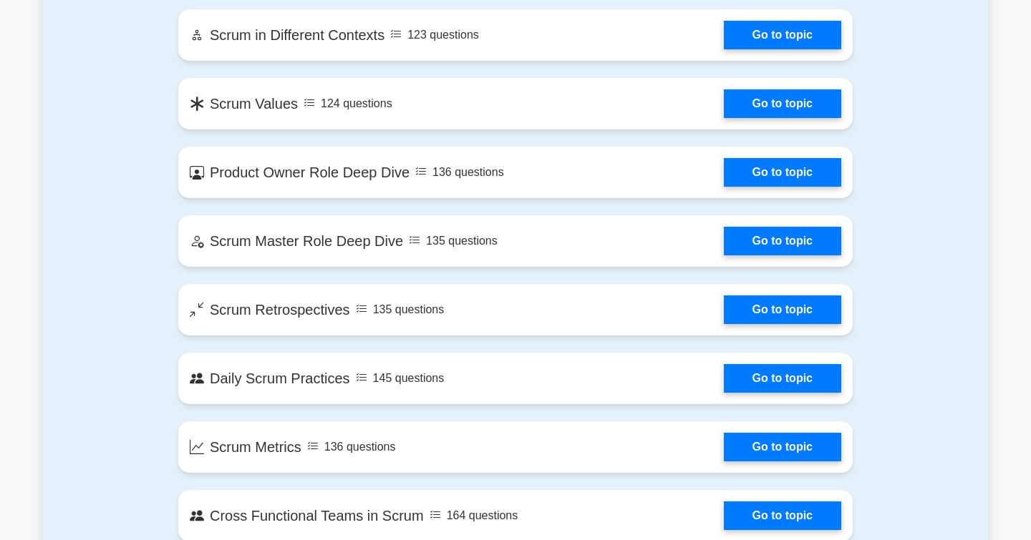
scroll to position [1763, 0]
